Goal: Find contact information: Find contact information

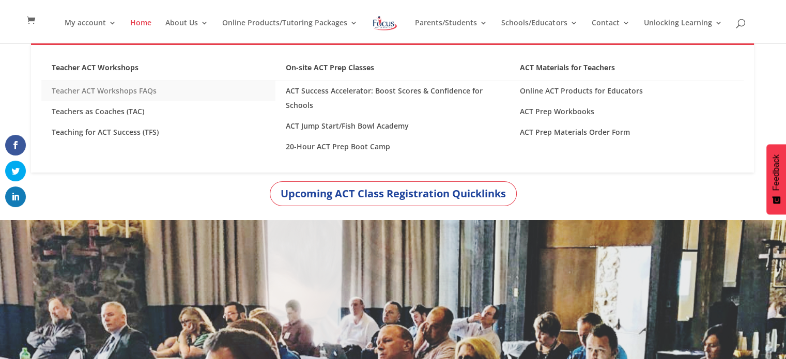
click at [152, 91] on link "Teacher ACT Workshops FAQs" at bounding box center [158, 91] width 234 height 21
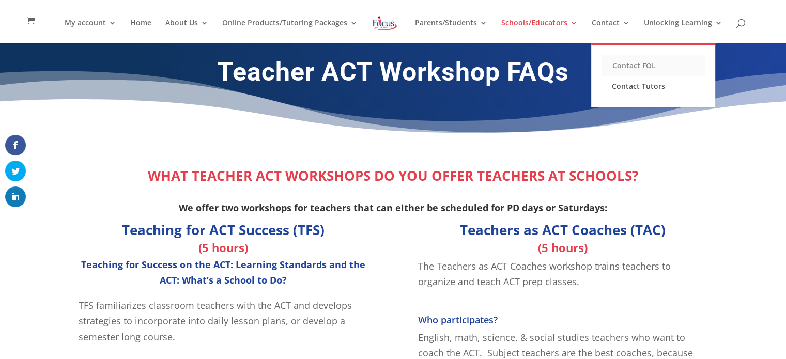
click at [627, 66] on link "Contact FOL" at bounding box center [653, 65] width 103 height 21
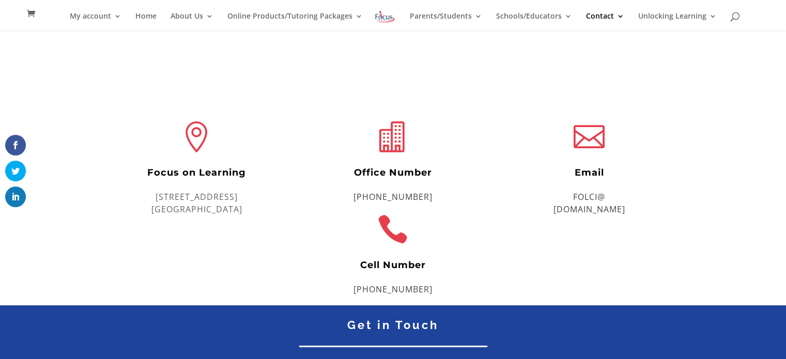
scroll to position [196, 0]
